Goal: Task Accomplishment & Management: Manage account settings

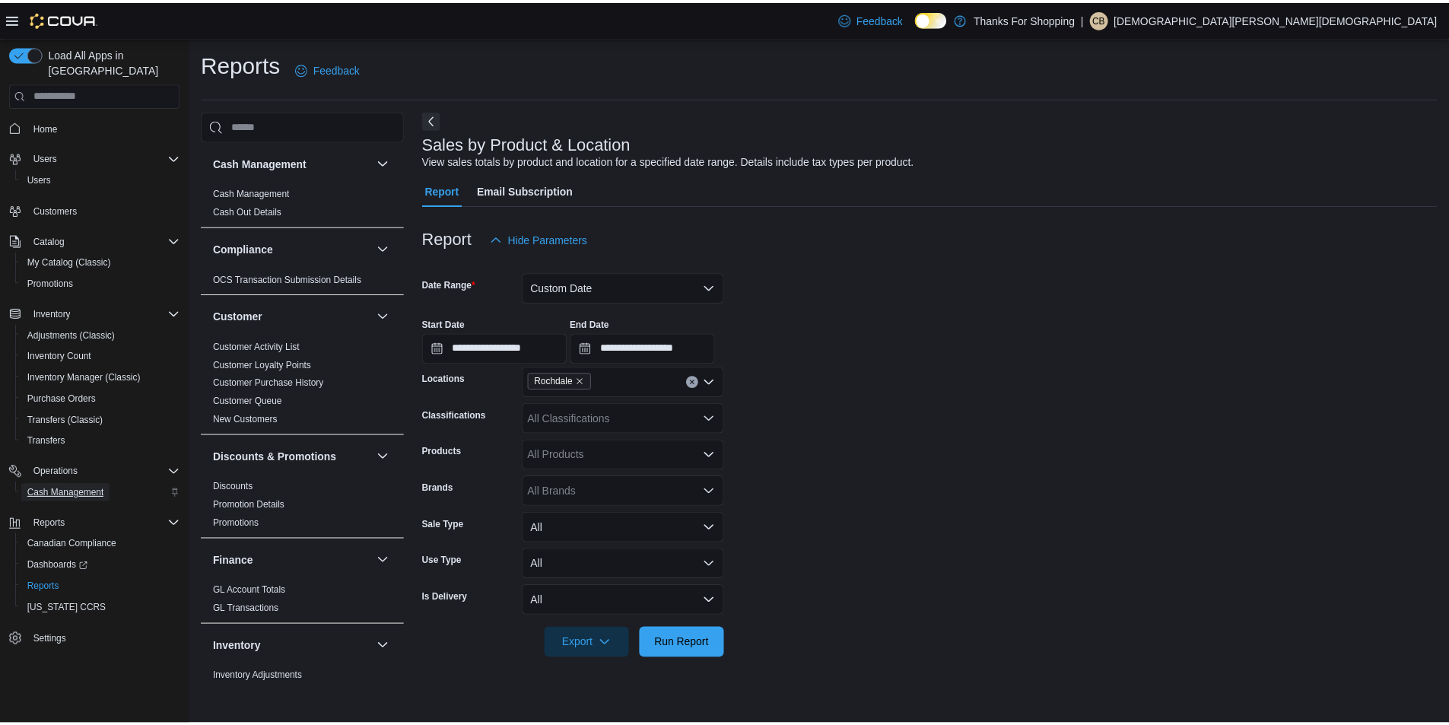
scroll to position [847, 0]
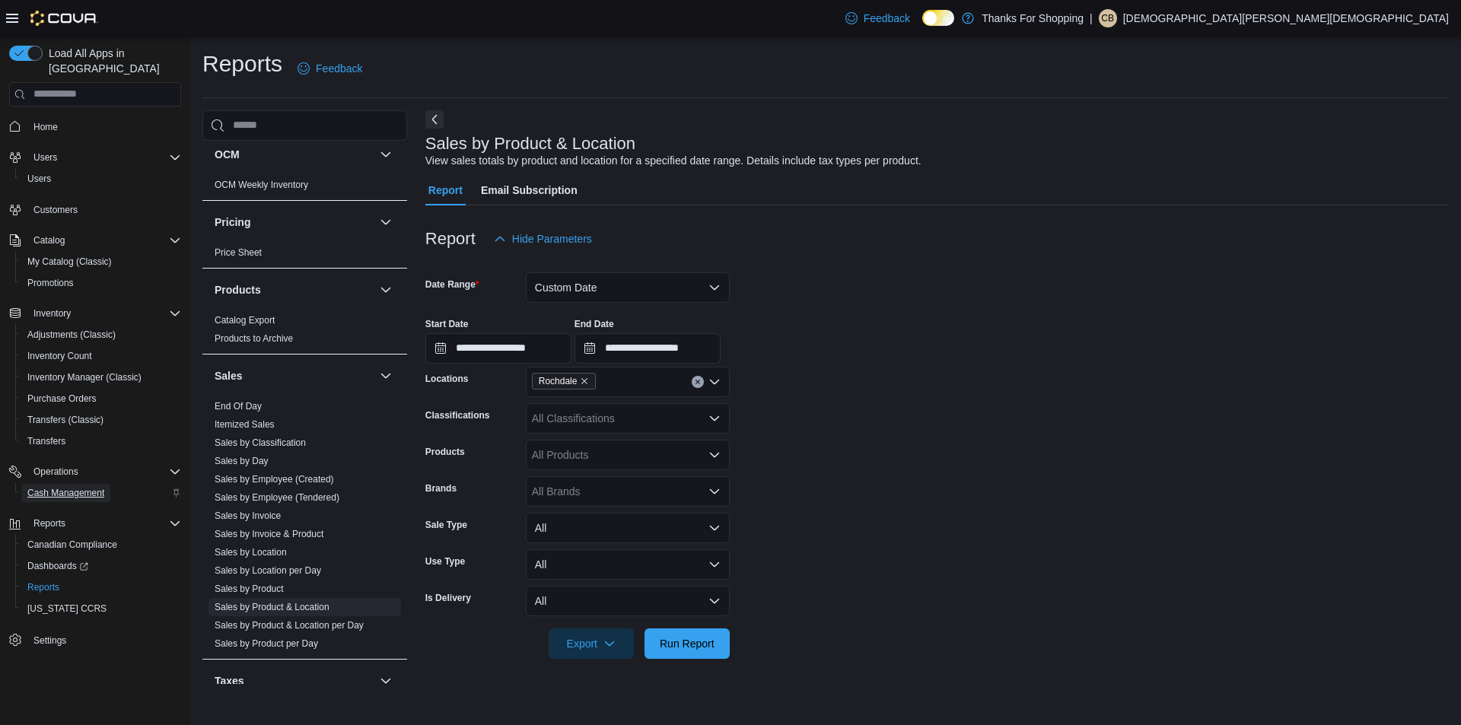
click at [72, 484] on span "Cash Management" at bounding box center [65, 493] width 77 height 18
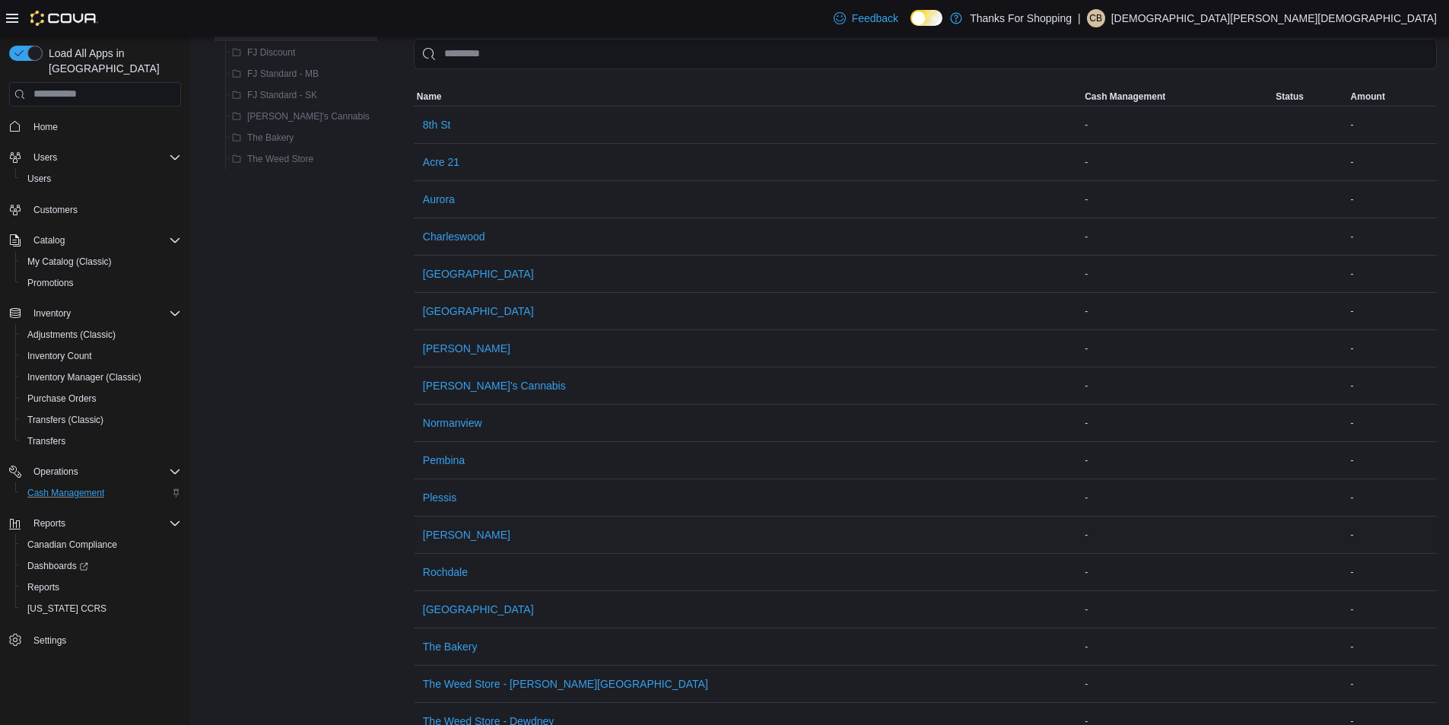
scroll to position [178, 0]
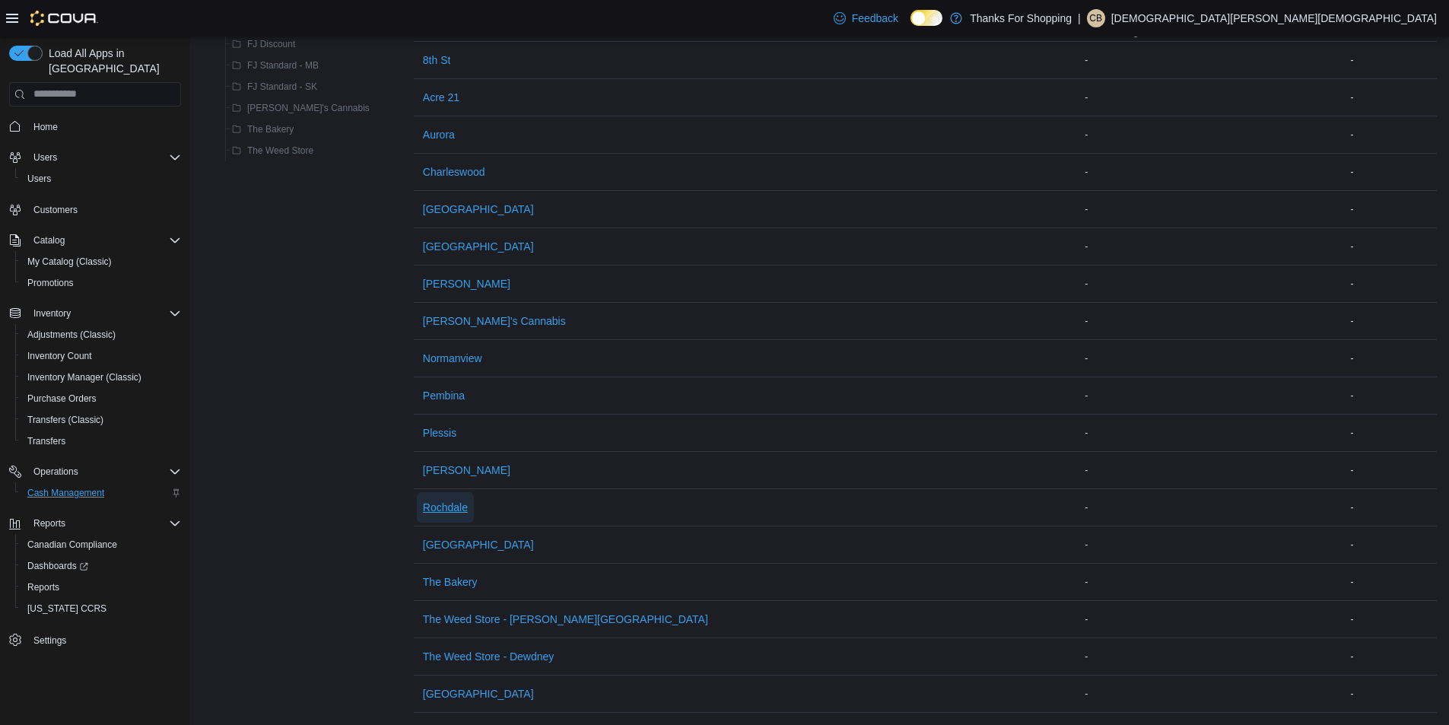
drag, startPoint x: 390, startPoint y: 495, endPoint x: 620, endPoint y: 473, distance: 230.8
click at [423, 500] on span "Rochdale" at bounding box center [445, 507] width 45 height 15
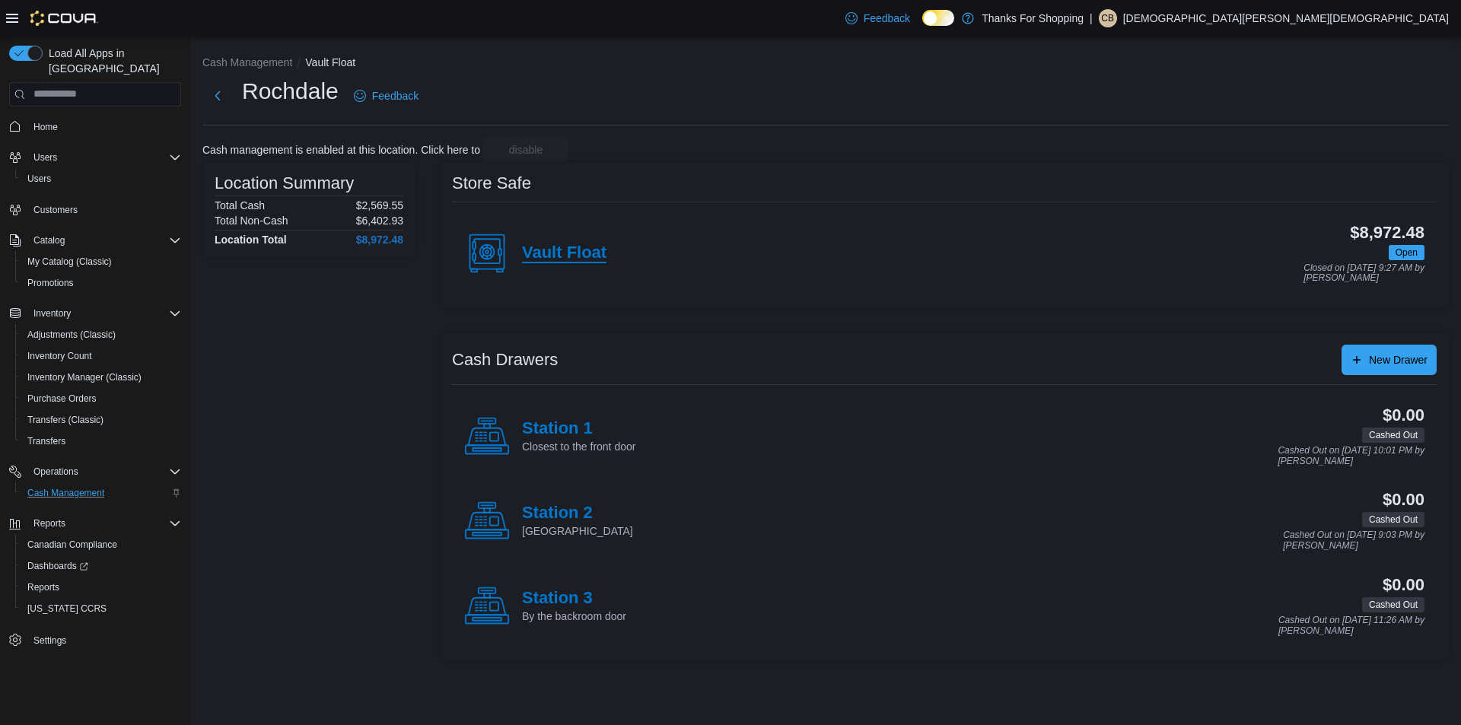
click at [566, 261] on h4 "Vault Float" at bounding box center [564, 253] width 84 height 20
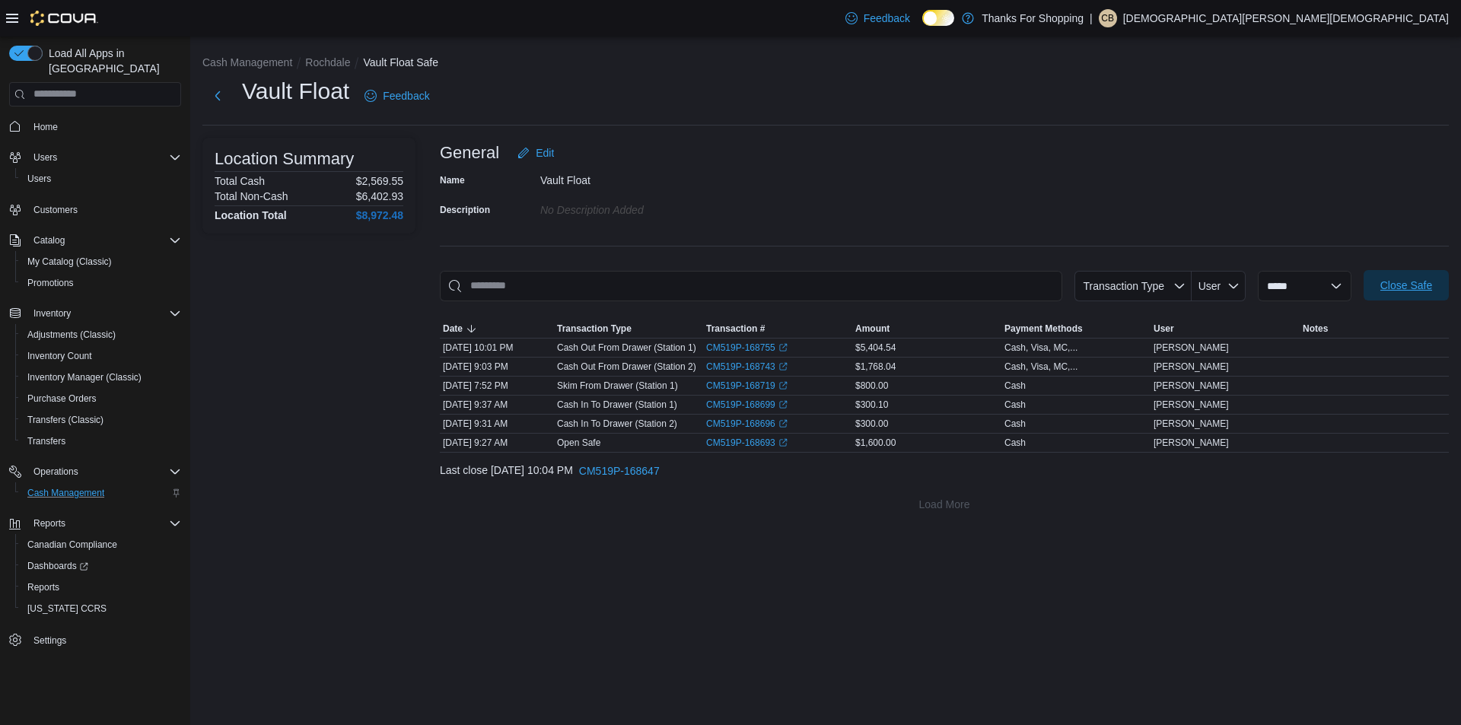
click at [1401, 297] on span "Close Safe" at bounding box center [1406, 285] width 67 height 30
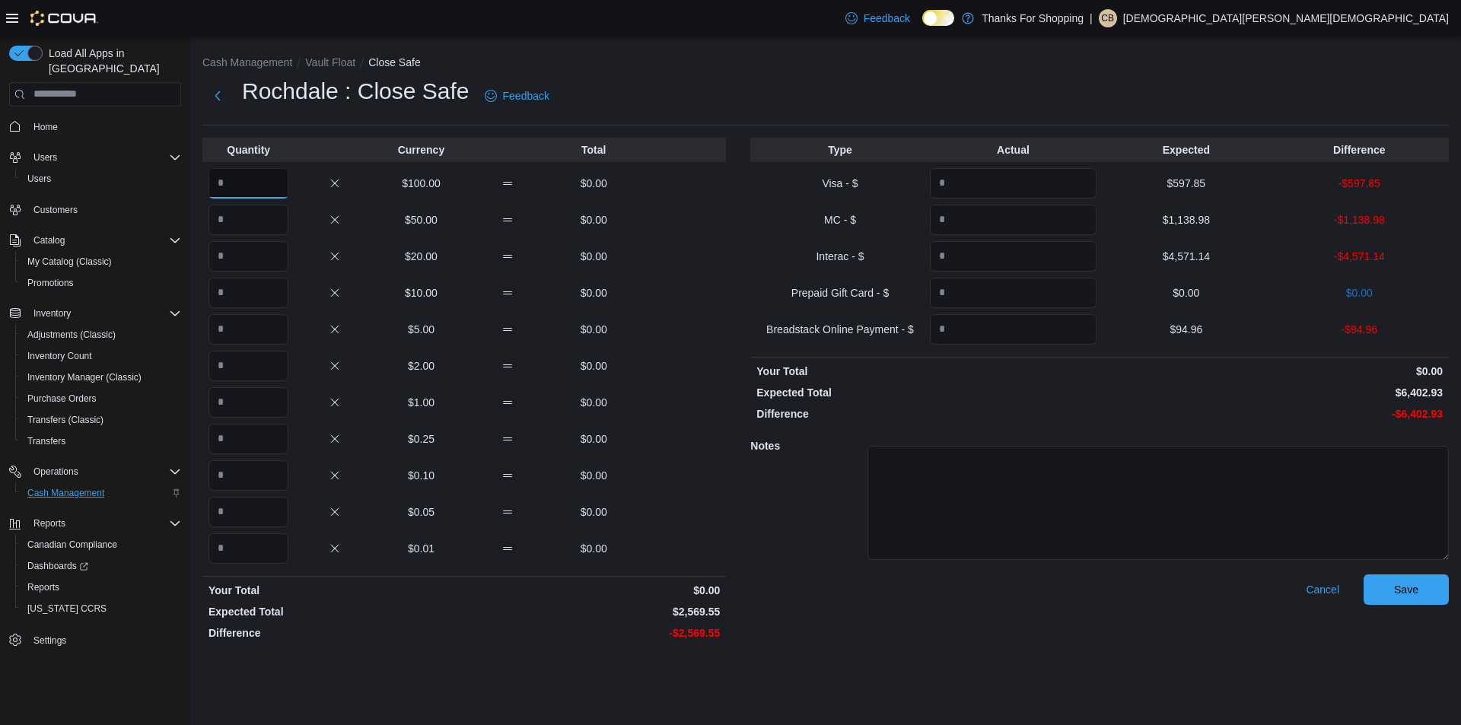
click at [279, 193] on input "Quantity" at bounding box center [248, 183] width 80 height 30
type input "**"
click at [250, 255] on input "Quantity" at bounding box center [248, 256] width 80 height 30
type input "*"
click at [250, 343] on input "Quantity" at bounding box center [248, 329] width 80 height 30
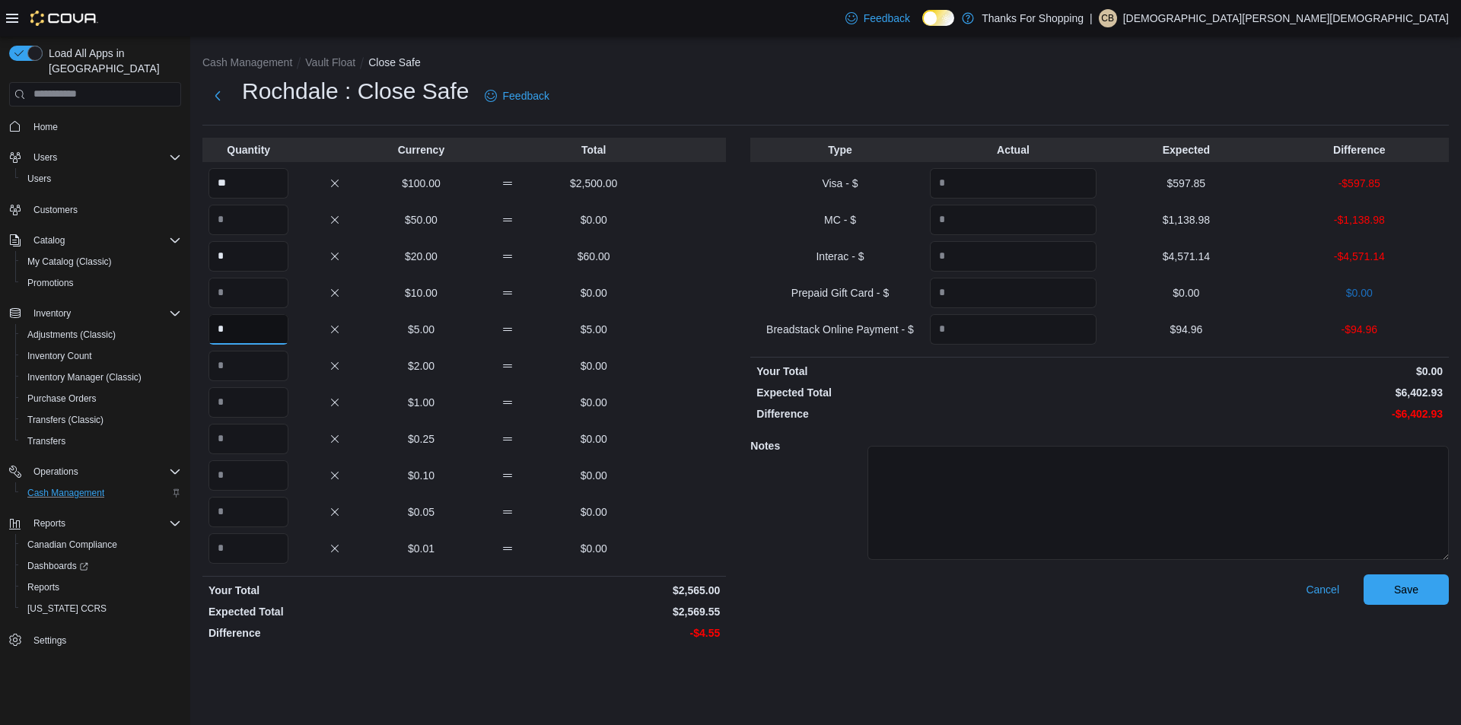
type input "*"
click at [1049, 195] on input "Quantity" at bounding box center [1013, 183] width 167 height 30
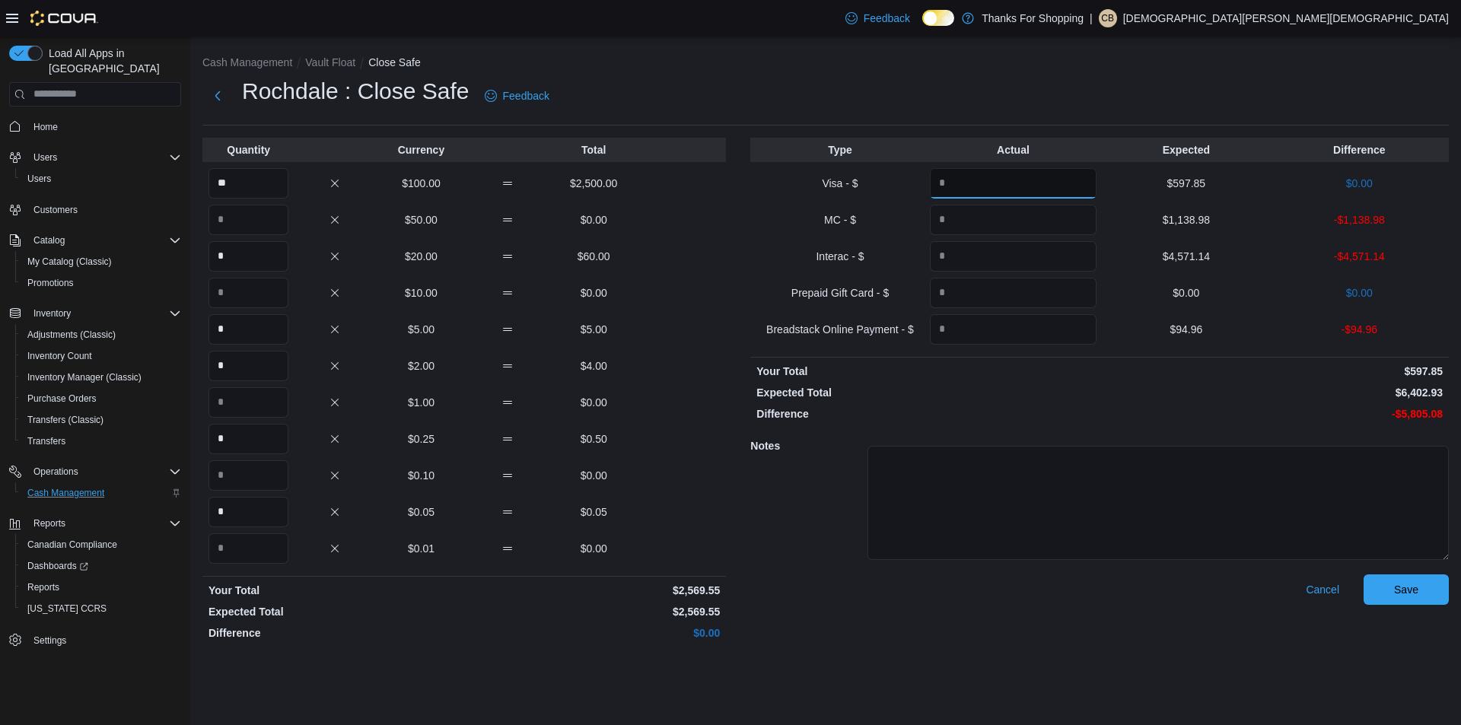
type input "******"
type input "*******"
type input "*****"
click at [1400, 593] on span "Save" at bounding box center [1406, 588] width 24 height 15
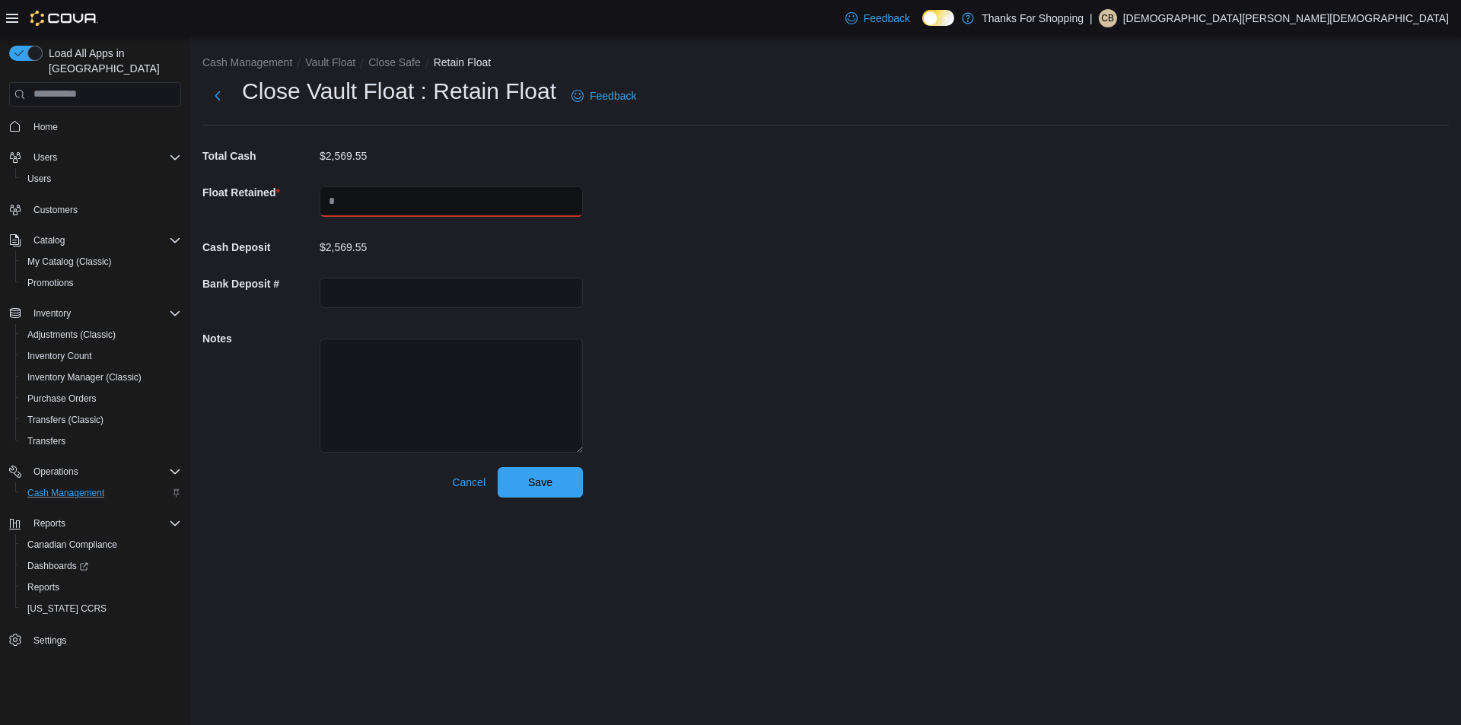
click at [499, 195] on input "text" at bounding box center [451, 201] width 263 height 30
type input "*******"
click at [542, 481] on span "Save" at bounding box center [540, 481] width 24 height 15
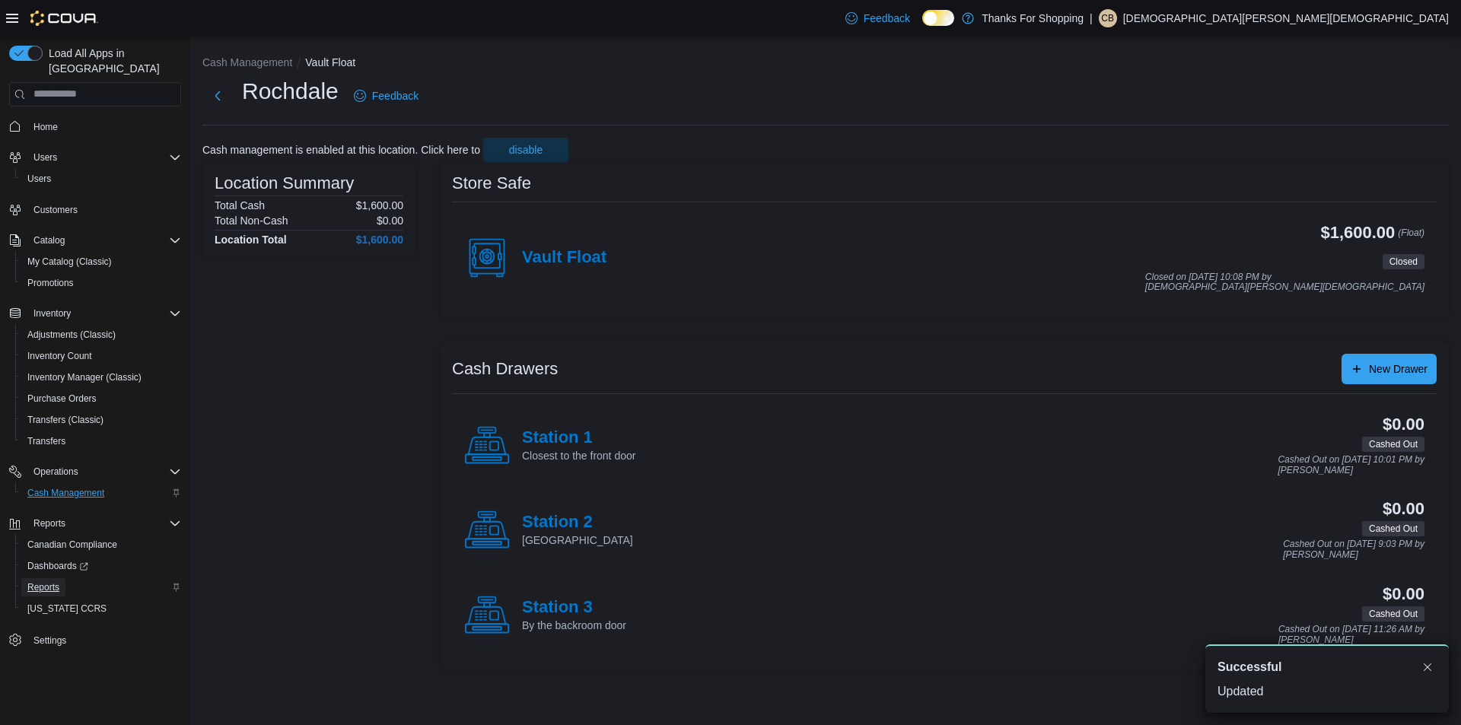
click at [45, 581] on span "Reports" at bounding box center [43, 587] width 32 height 12
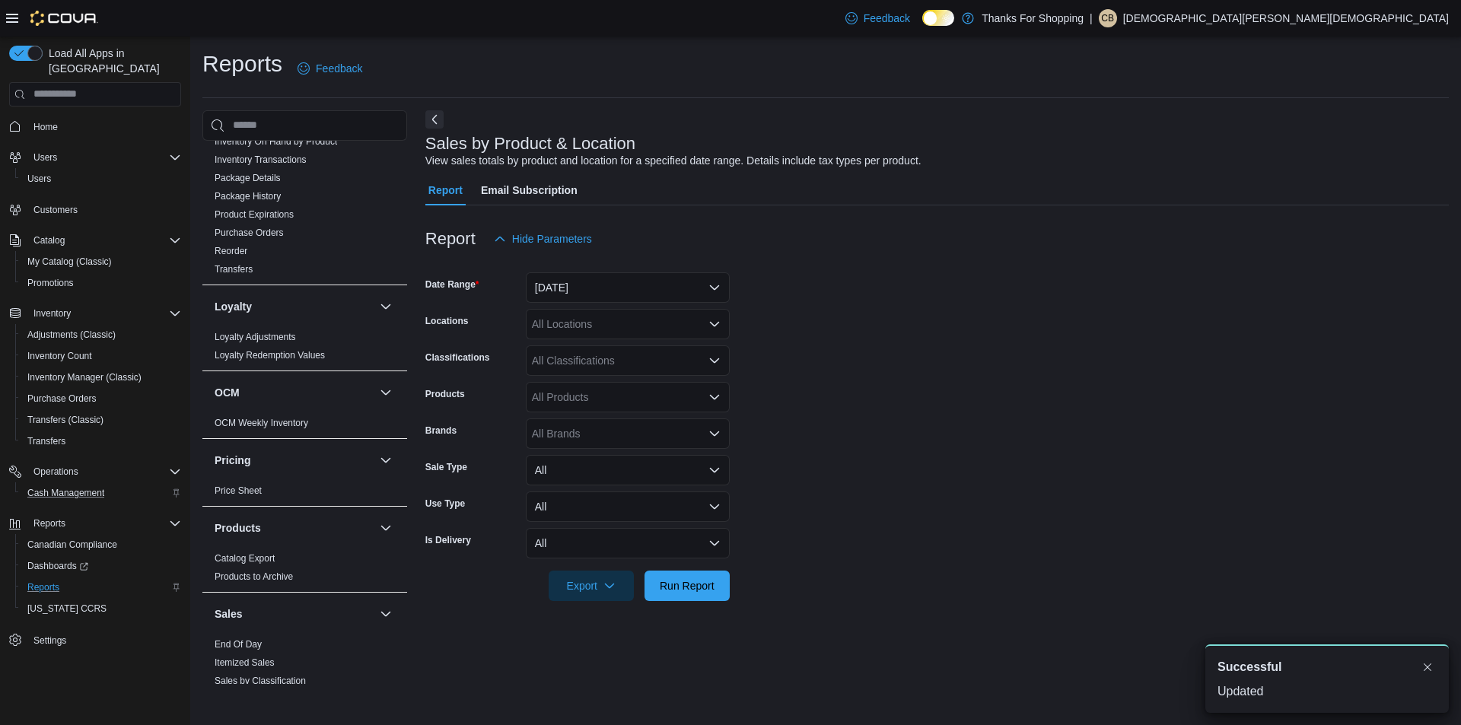
scroll to position [923, 0]
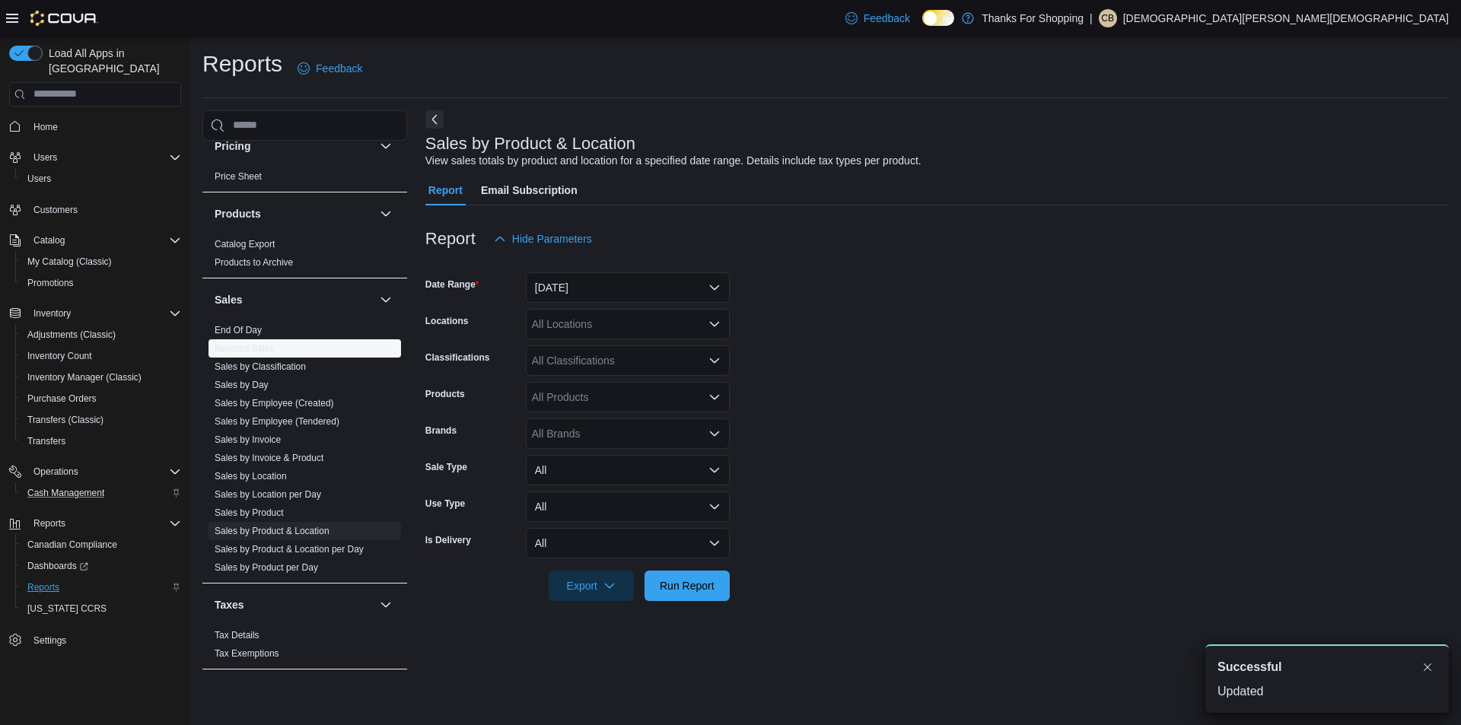
click at [252, 340] on span "Itemized Sales" at bounding box center [304, 348] width 192 height 18
click at [251, 329] on link "End Of Day" at bounding box center [238, 330] width 47 height 11
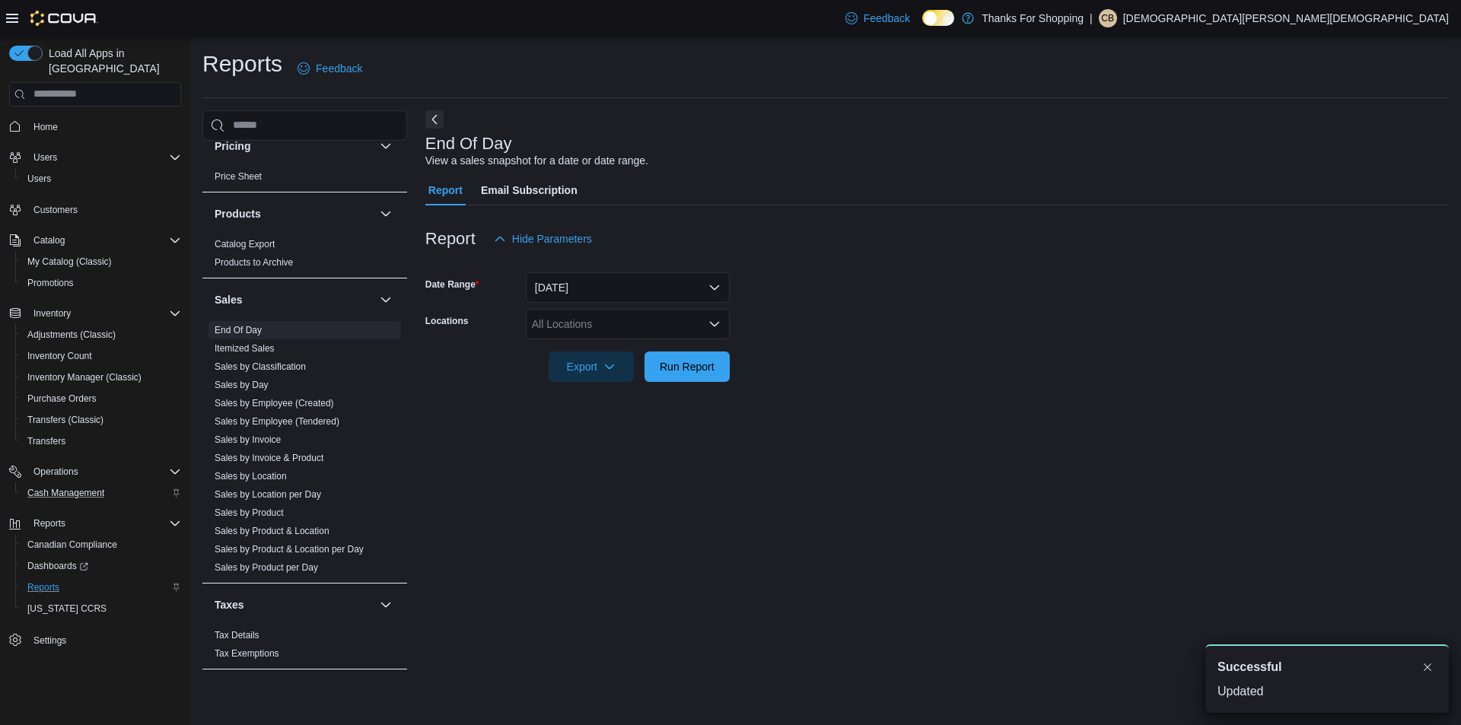
click at [597, 322] on div "All Locations" at bounding box center [628, 324] width 204 height 30
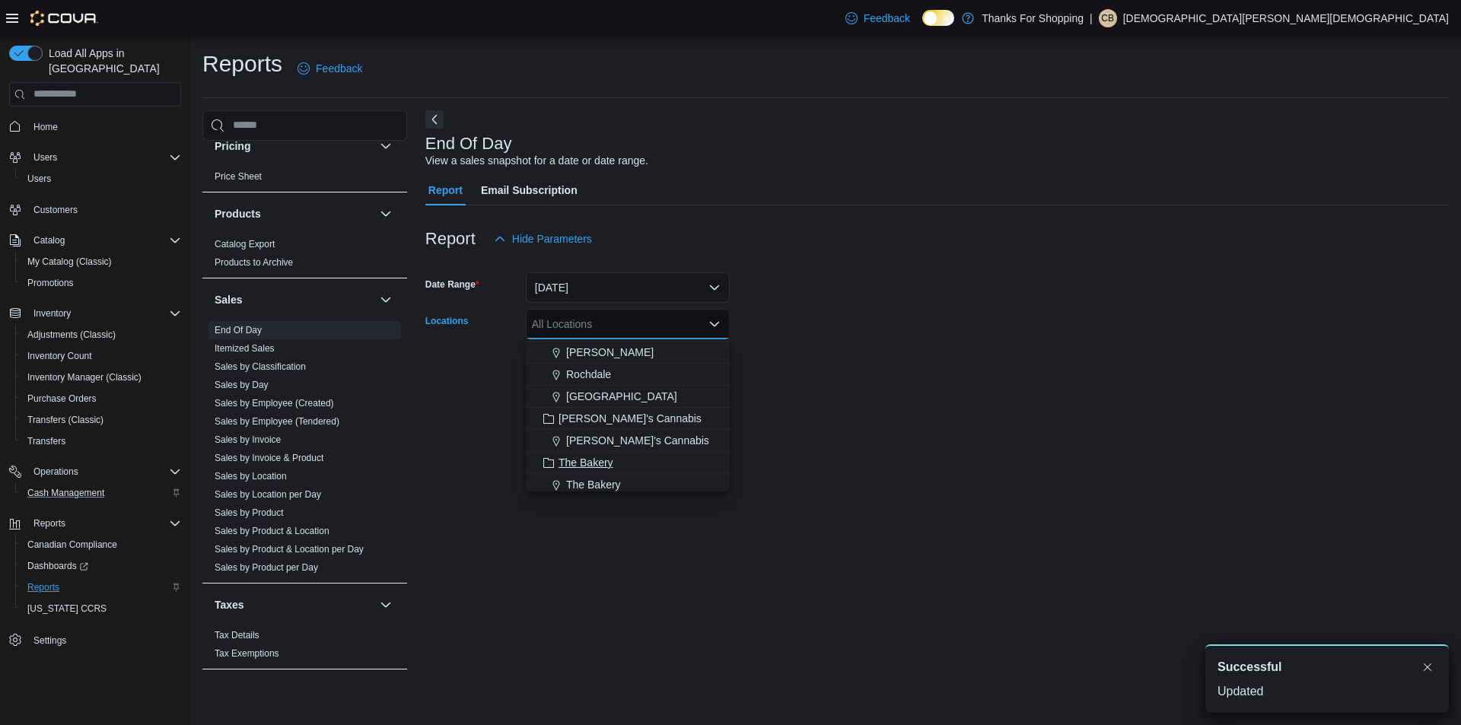
scroll to position [304, 0]
click at [585, 393] on span "Rochdale" at bounding box center [588, 398] width 45 height 15
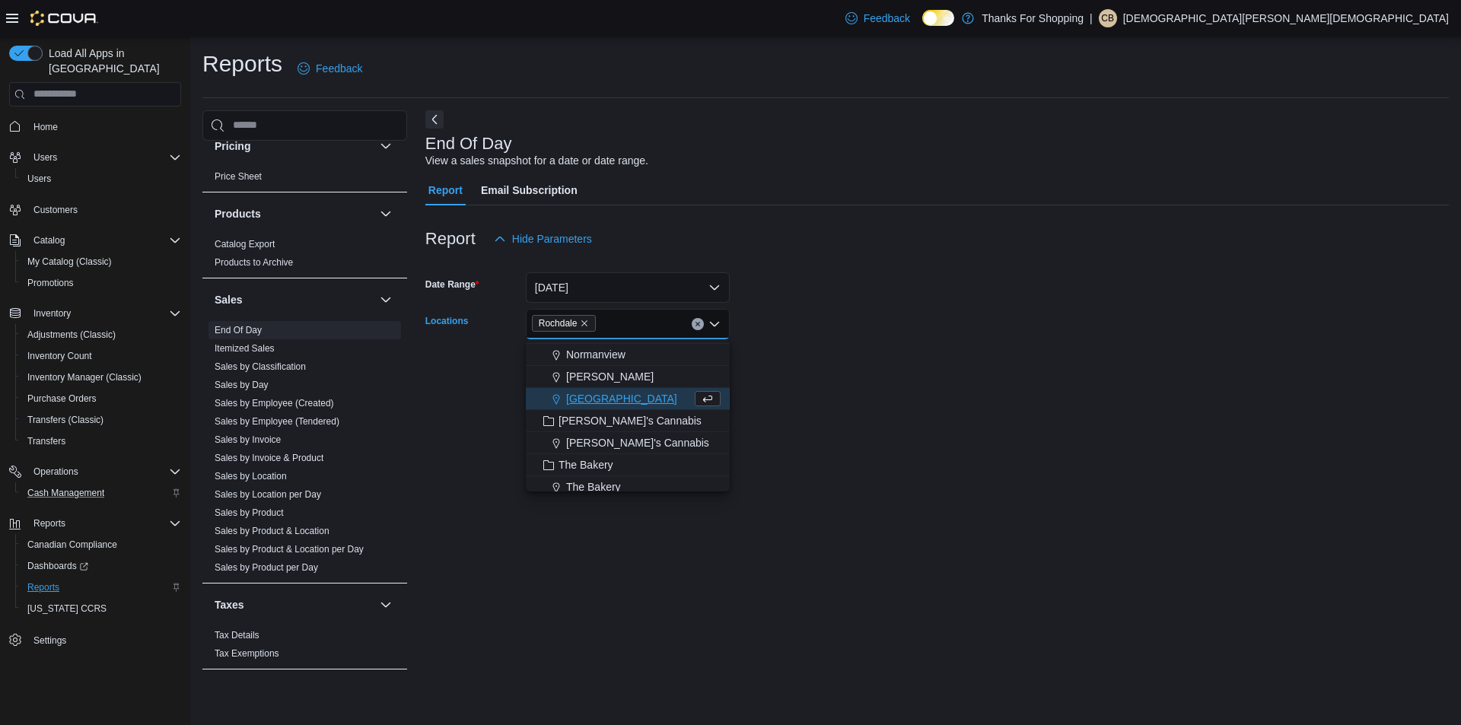
click at [1132, 361] on form "Date Range [DATE] Locations [GEOGRAPHIC_DATA] Combo box. Selected. [GEOGRAPHIC_…" at bounding box center [936, 318] width 1023 height 128
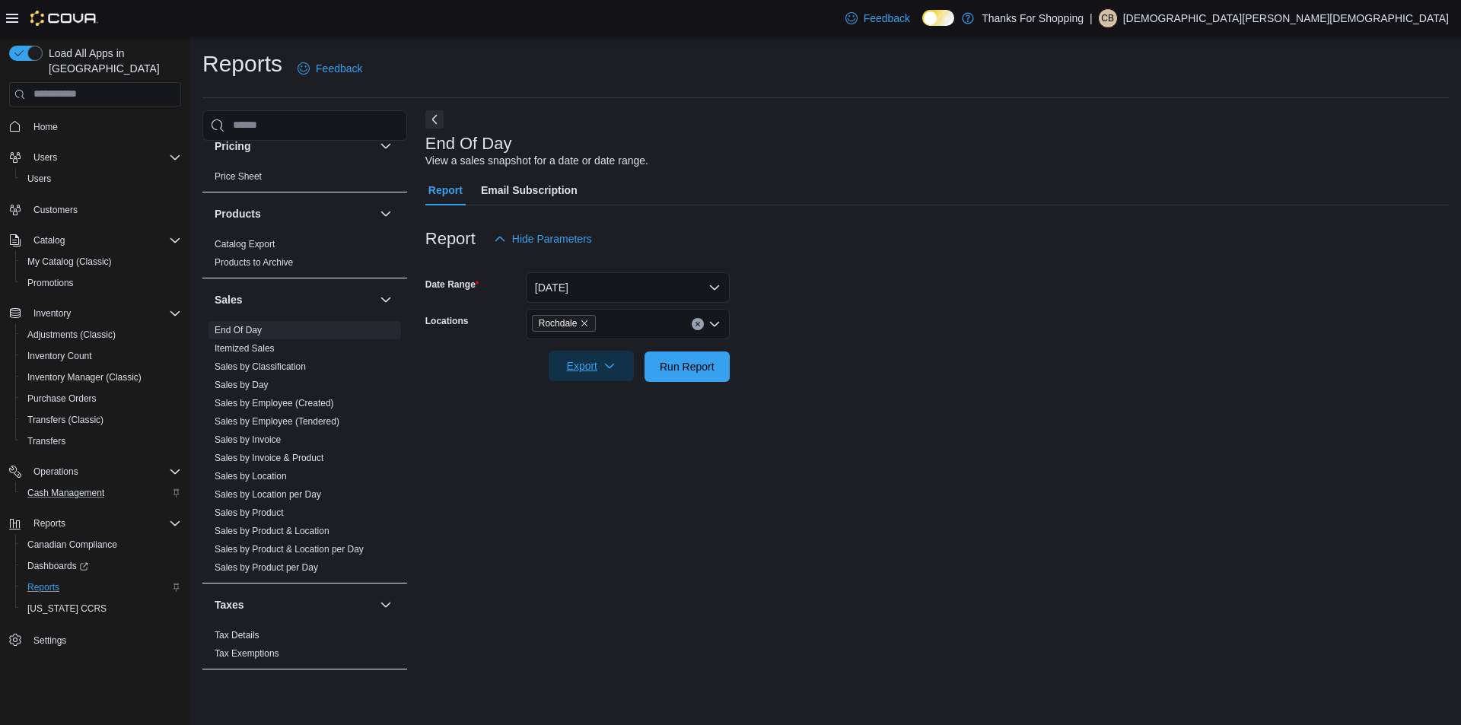
click at [574, 371] on span "Export" at bounding box center [591, 366] width 67 height 30
click at [588, 425] on span "Export to Pdf" at bounding box center [593, 428] width 68 height 12
click at [1202, 246] on div "Report Hide Parameters" at bounding box center [936, 239] width 1023 height 30
